Goal: Task Accomplishment & Management: Complete application form

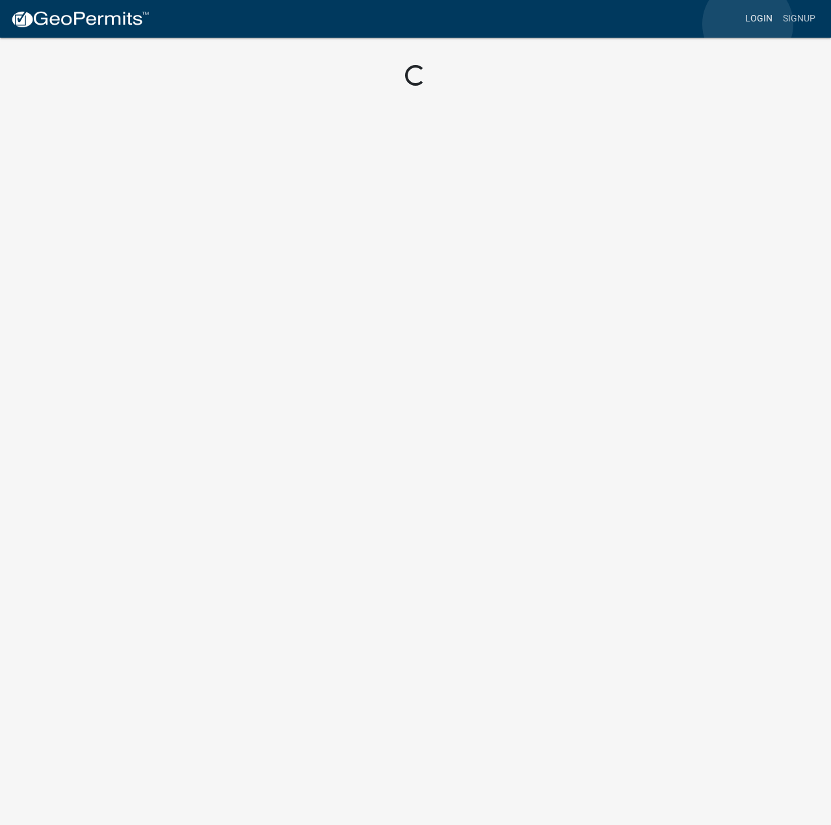
click at [747, 24] on link "Login" at bounding box center [759, 18] width 38 height 25
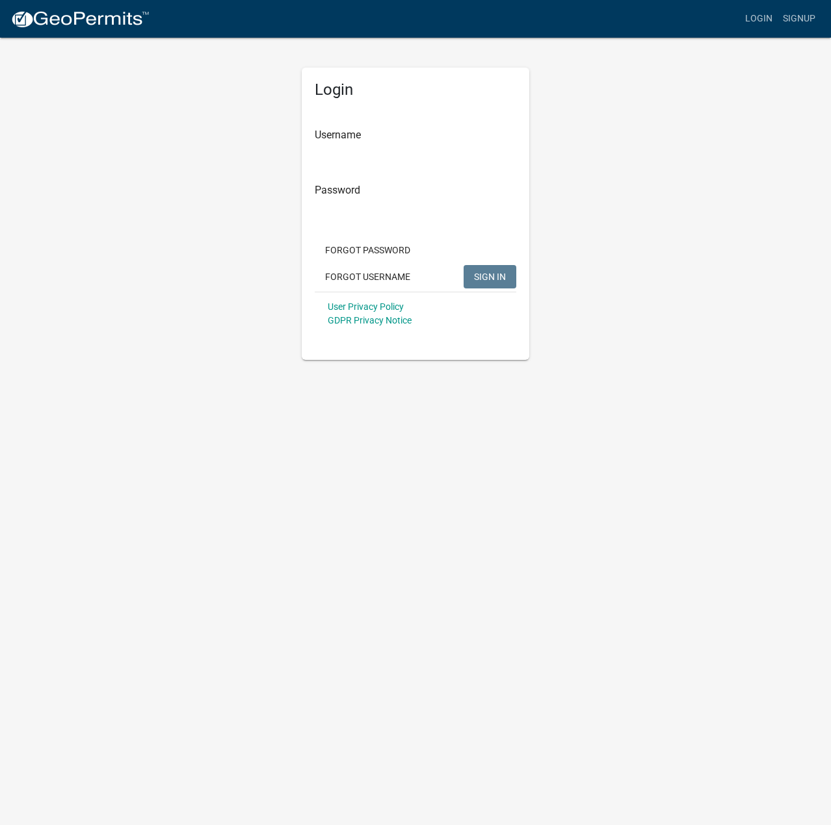
type input "davejb2010"
click at [476, 269] on button "SIGN IN" at bounding box center [489, 276] width 53 height 23
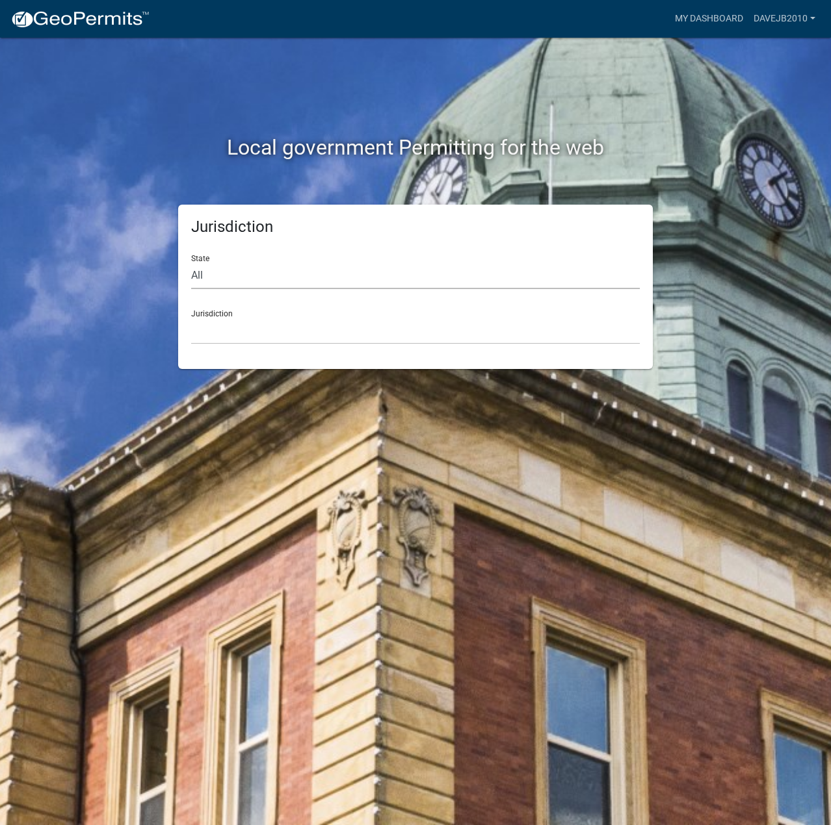
click at [211, 279] on select "All [US_STATE] [US_STATE] [US_STATE] [US_STATE] [US_STATE] [US_STATE] [US_STATE…" at bounding box center [415, 276] width 448 height 27
select select "[US_STATE]"
click at [191, 263] on select "All [US_STATE] [US_STATE] [US_STATE] [US_STATE] [US_STATE] [US_STATE] [US_STATE…" at bounding box center [415, 276] width 448 height 27
click at [213, 338] on select "[GEOGRAPHIC_DATA], [US_STATE] [GEOGRAPHIC_DATA], [US_STATE] [GEOGRAPHIC_DATA], …" at bounding box center [415, 331] width 448 height 27
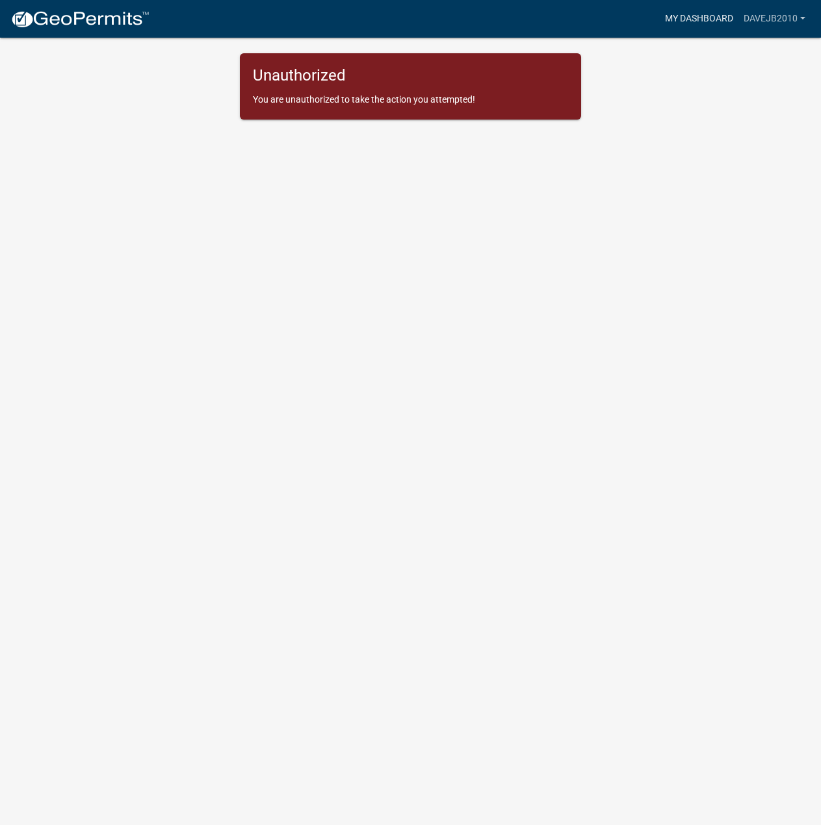
click at [718, 18] on link "My Dashboard" at bounding box center [699, 18] width 79 height 25
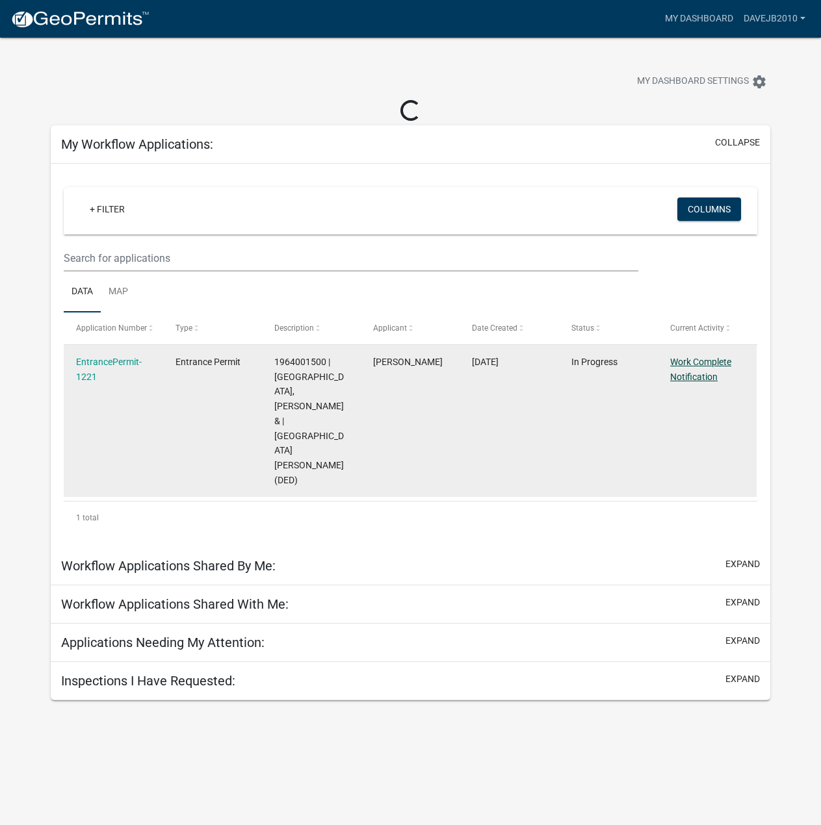
click at [703, 358] on link "Work Complete Notification" at bounding box center [700, 369] width 61 height 25
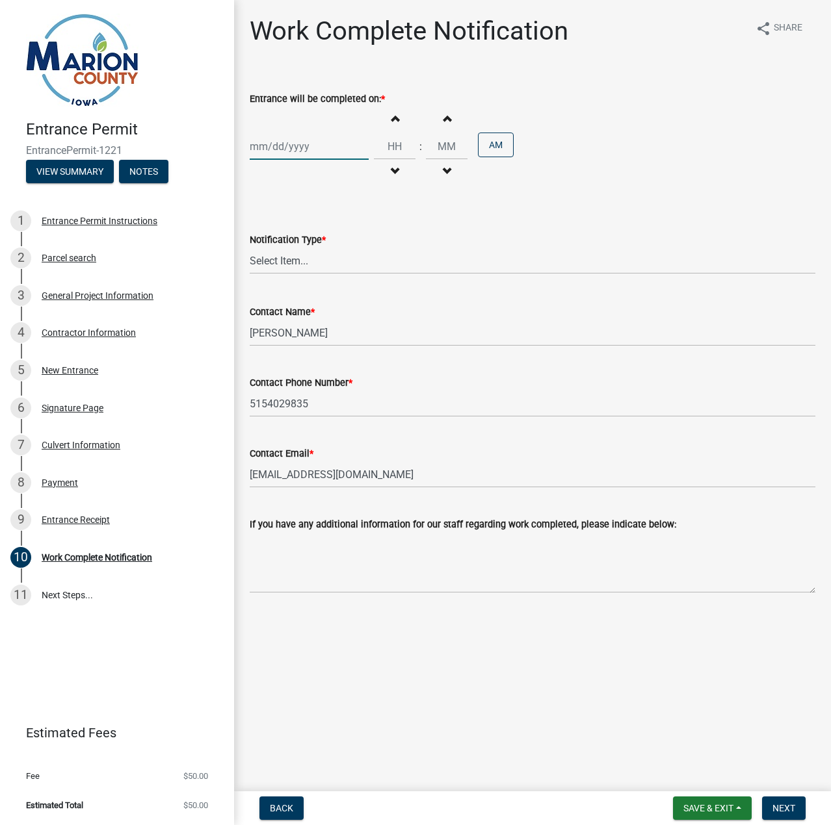
click at [311, 154] on div at bounding box center [309, 146] width 119 height 27
select select "8"
select select "2025"
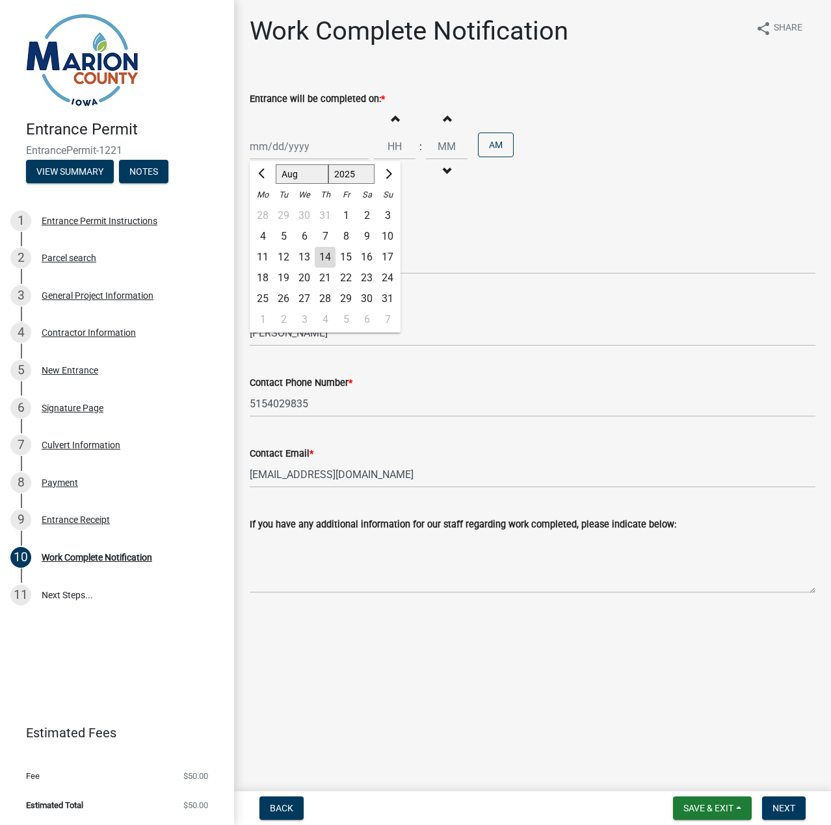
click at [325, 254] on div "14" at bounding box center [325, 257] width 21 height 21
type input "[DATE]"
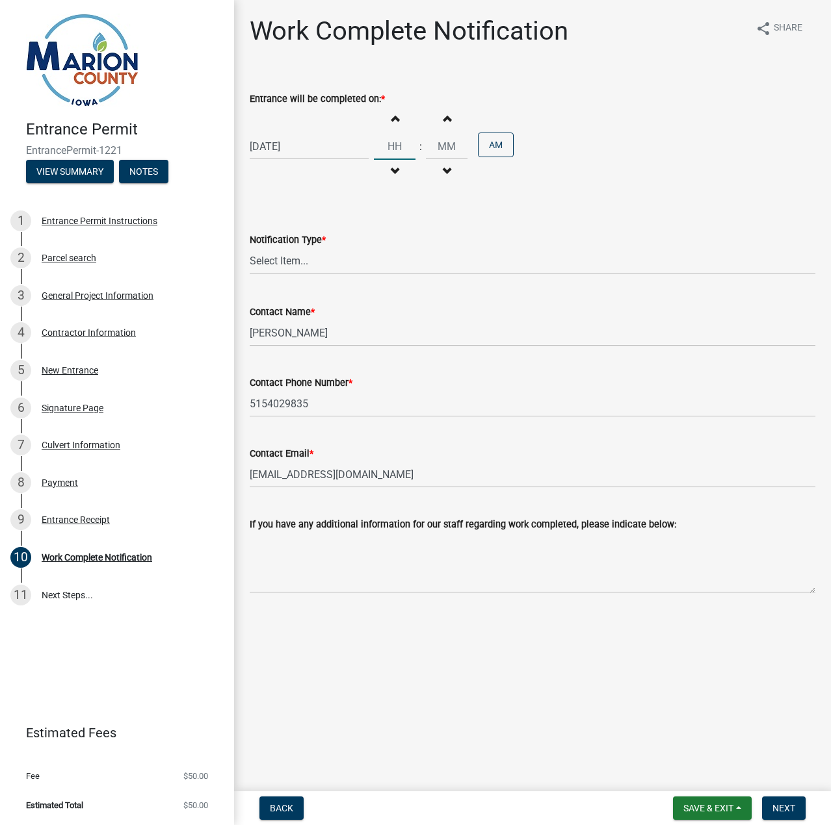
click at [387, 150] on input "Hours" at bounding box center [395, 146] width 42 height 27
click at [403, 147] on input "Hours" at bounding box center [395, 146] width 42 height 27
click at [397, 152] on input "Hours" at bounding box center [395, 146] width 42 height 27
click at [392, 169] on span "button" at bounding box center [394, 171] width 6 height 10
type input "11"
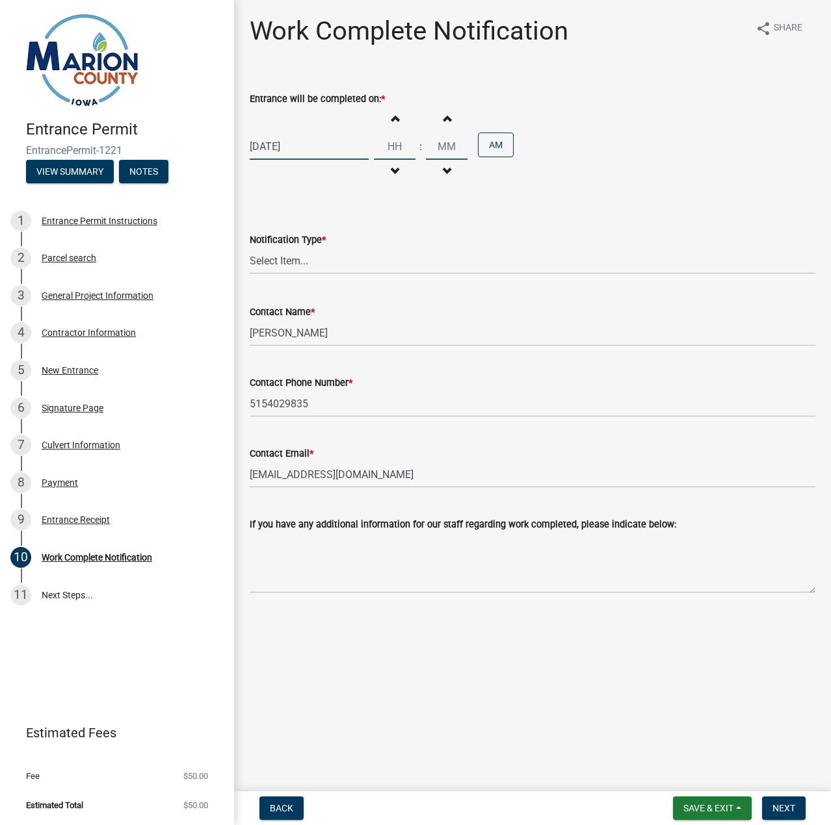
type input "00"
click at [495, 141] on button "PM" at bounding box center [496, 145] width 36 height 25
click at [391, 116] on span "button" at bounding box center [394, 118] width 6 height 10
click at [390, 164] on button "Decrement hours" at bounding box center [394, 171] width 27 height 23
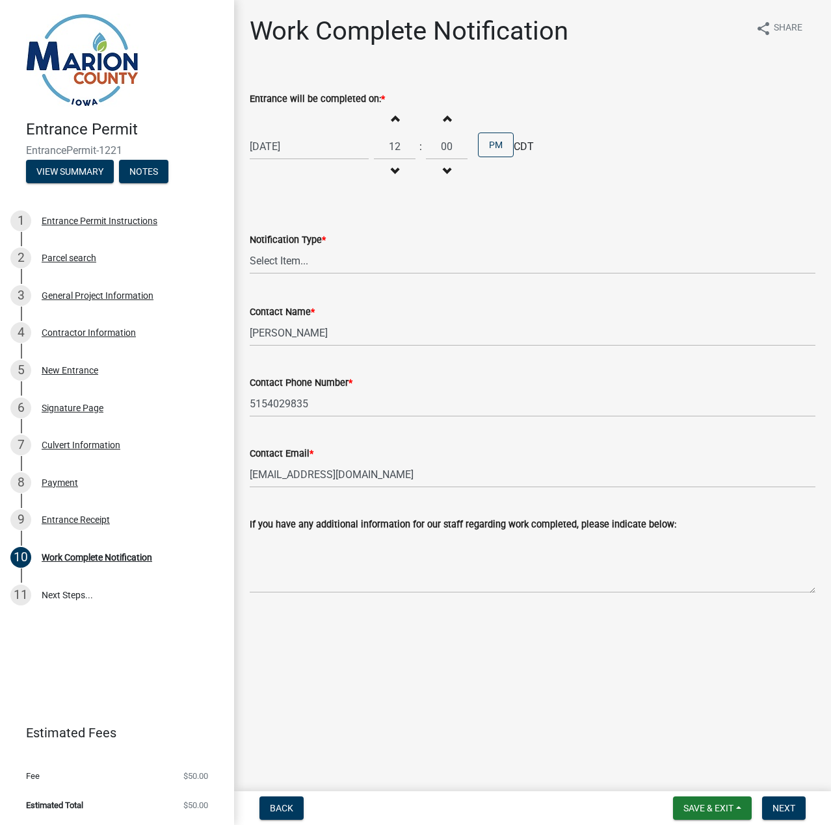
click at [391, 121] on span "button" at bounding box center [394, 118] width 6 height 10
click at [391, 169] on span "button" at bounding box center [394, 171] width 6 height 10
type input "12"
click at [305, 260] on select "Select Item... Permit Work Has Been Completed" at bounding box center [532, 261] width 565 height 27
click at [250, 248] on select "Select Item... Permit Work Has Been Completed" at bounding box center [532, 261] width 565 height 27
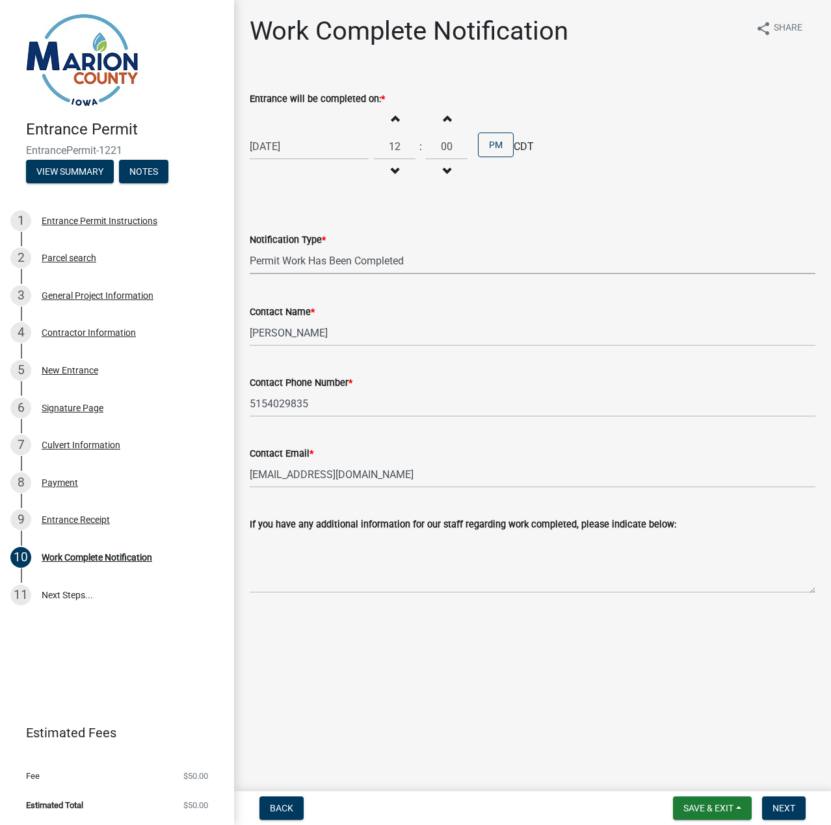
select select "b1c87a6b-414b-4c57-a917-a23048f2429f"
click at [710, 805] on span "Save & Exit" at bounding box center [708, 808] width 50 height 10
click at [695, 779] on button "Save & Exit" at bounding box center [699, 774] width 104 height 31
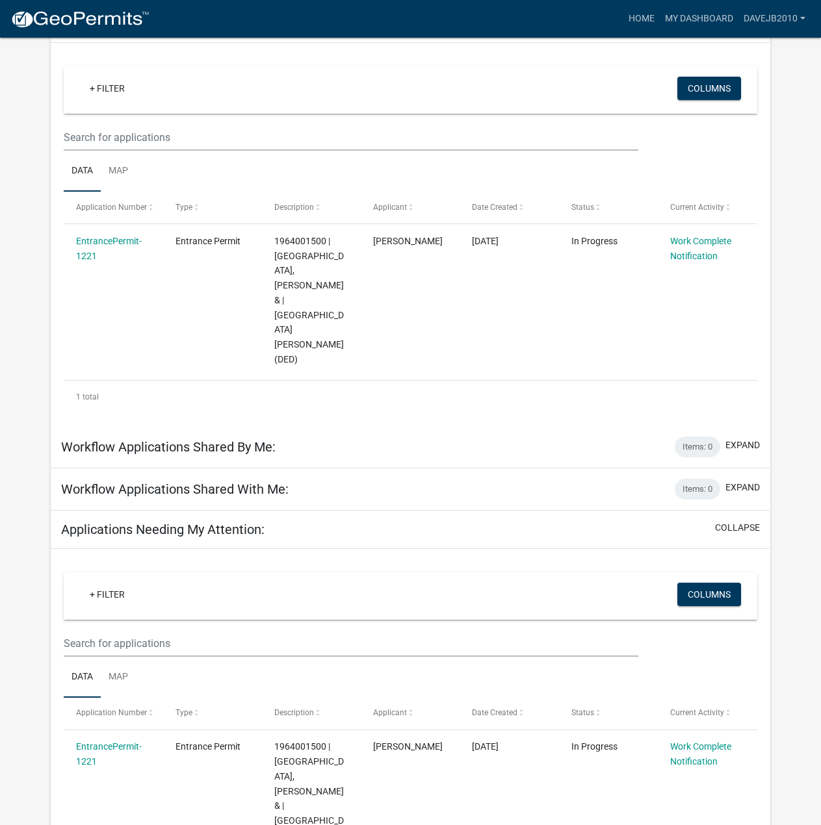
scroll to position [129, 0]
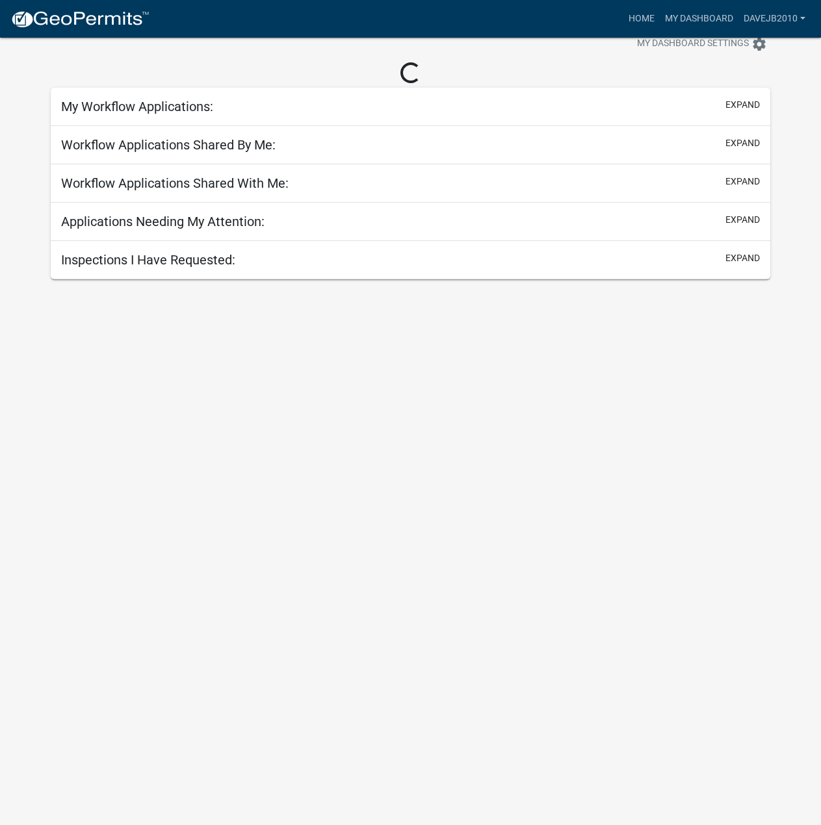
scroll to position [38, 0]
